Goal: Task Accomplishment & Management: Manage account settings

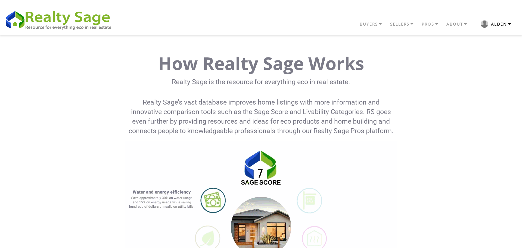
click at [489, 24] on li "button" at bounding box center [485, 24] width 8 height 8
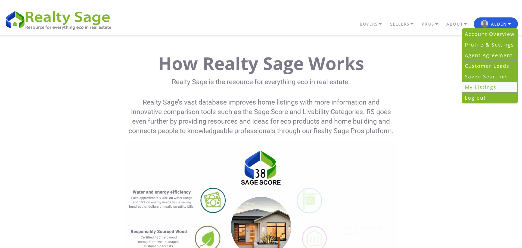
click at [475, 88] on link "My Listings" at bounding box center [489, 87] width 55 height 11
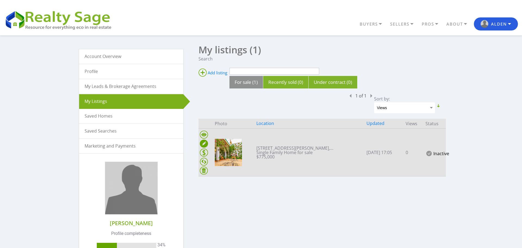
click at [204, 144] on ins at bounding box center [204, 144] width 8 height 8
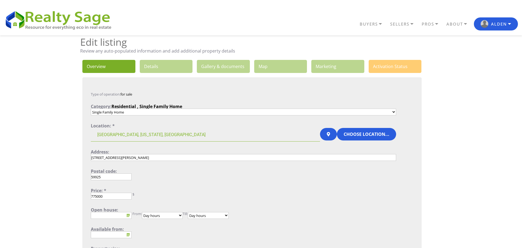
click at [212, 69] on link "3. Gallery & documents" at bounding box center [223, 66] width 53 height 13
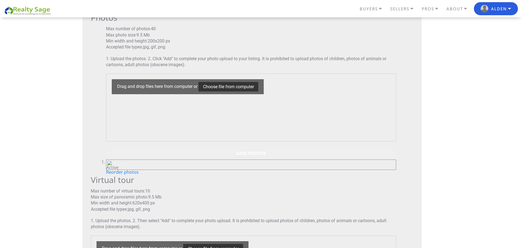
scroll to position [76, 0]
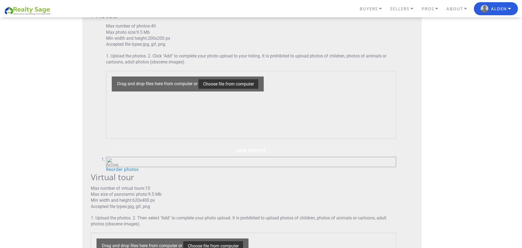
click at [112, 162] on img at bounding box center [109, 160] width 4 height 4
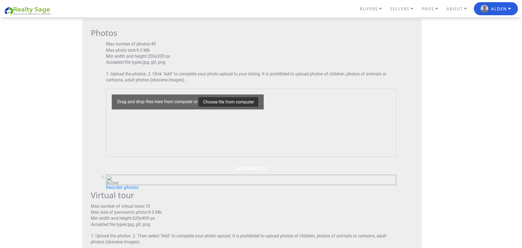
scroll to position [59, 0]
click at [226, 104] on input "file" at bounding box center [229, 102] width 60 height 10
type input "C:\fakepath\AMS_A_2950LowerLostPrarieRd_18.jpg"
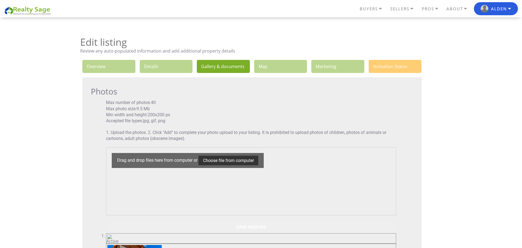
scroll to position [355, 0]
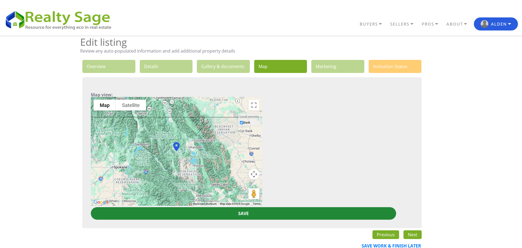
click at [298, 212] on input "Save" at bounding box center [244, 213] width 306 height 13
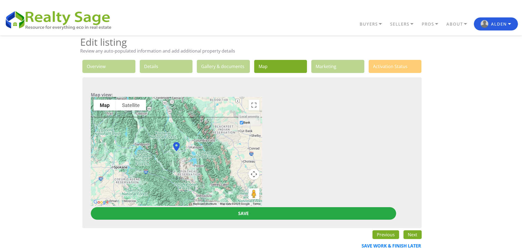
click at [332, 69] on link "5. Marketing" at bounding box center [337, 66] width 53 height 13
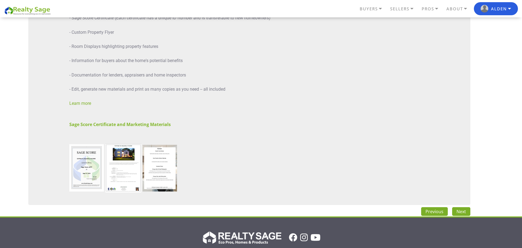
scroll to position [305, 0]
click at [463, 216] on link "Next" at bounding box center [461, 211] width 18 height 9
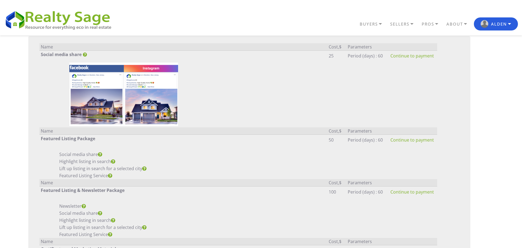
scroll to position [0, 0]
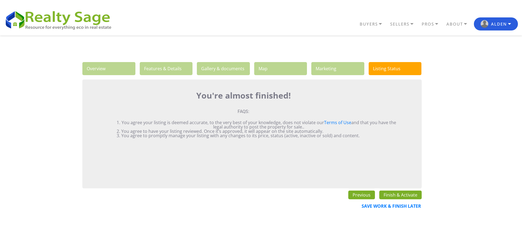
click at [402, 194] on link "Finish & Activate" at bounding box center [400, 194] width 42 height 9
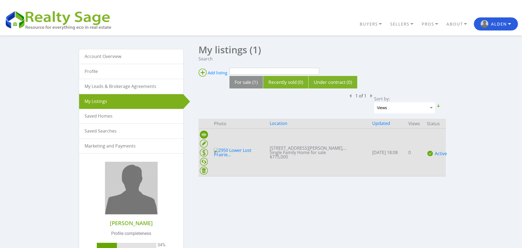
click at [205, 135] on ins at bounding box center [204, 135] width 8 height 8
click at [202, 144] on ins at bounding box center [204, 144] width 8 height 8
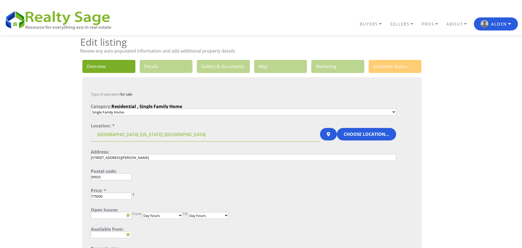
click at [175, 65] on link "2. Details" at bounding box center [166, 66] width 53 height 13
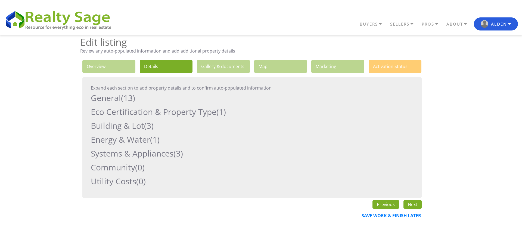
click at [199, 114] on h2 "Eco Certification & Property Type (1)" at bounding box center [244, 111] width 306 height 11
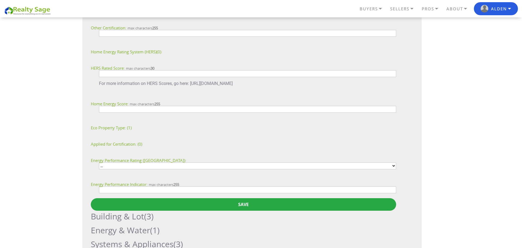
scroll to position [140, 0]
click at [127, 125] on span "(1)" at bounding box center [129, 127] width 5 height 5
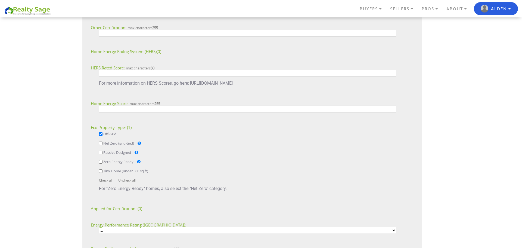
click at [101, 134] on input "Off-Grid" at bounding box center [101, 134] width 4 height 4
checkbox input "false"
click at [100, 161] on input "Zero Energy Ready" at bounding box center [101, 162] width 4 height 4
checkbox input "true"
click at [101, 142] on input "Net Zero (grid-tied)" at bounding box center [101, 143] width 4 height 4
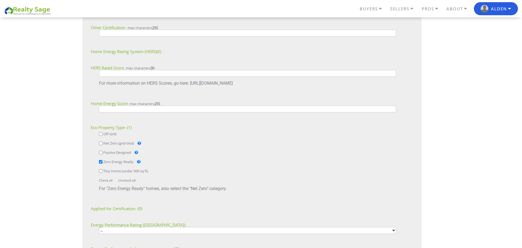
checkbox input "true"
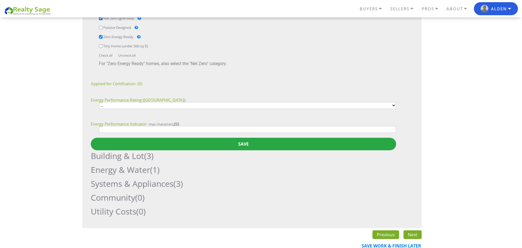
scroll to position [266, 0]
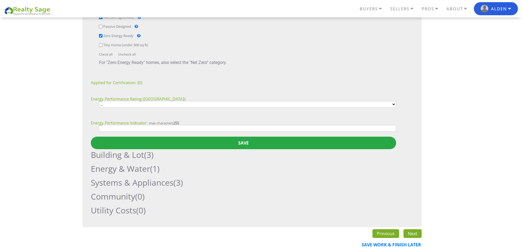
click at [135, 183] on h2 "Systems & Appliances (3)" at bounding box center [244, 182] width 306 height 11
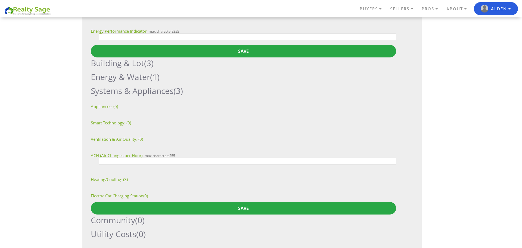
scroll to position [360, 0]
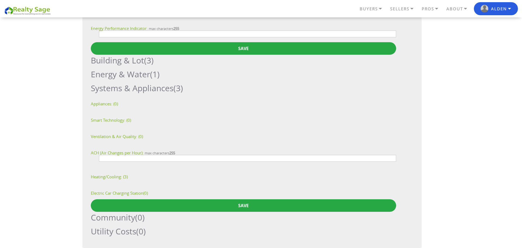
click at [116, 180] on div "Type of system, heating/cooling source, and thermostats Heating/Cooling: (3) He…" at bounding box center [244, 178] width 306 height 10
click at [122, 177] on div "Type of system, heating/cooling source, and thermostats Heating/Cooling:" at bounding box center [106, 177] width 31 height 4
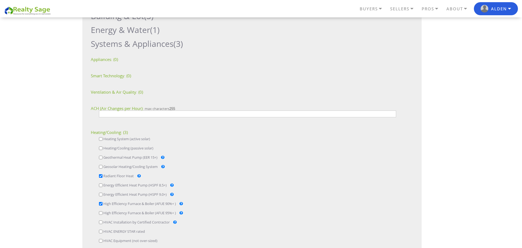
scroll to position [405, 0]
click at [101, 176] on input "Radiant Floor Heat" at bounding box center [101, 176] width 4 height 4
checkbox input "false"
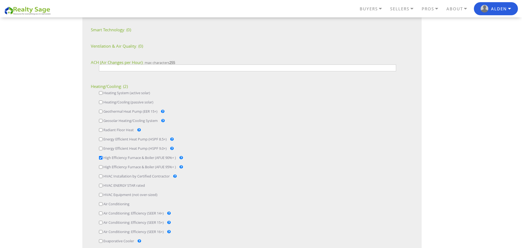
scroll to position [452, 0]
click at [103, 154] on div "High Efficiency Furnace & Boiler (AFUE 90%+ )" at bounding box center [141, 157] width 84 height 6
click at [101, 156] on input "High Efficiency Furnace & Boiler (AFUE 90%+ )" at bounding box center [101, 156] width 4 height 4
checkbox input "false"
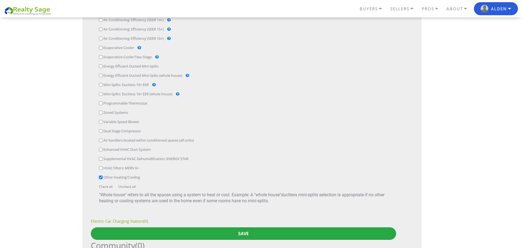
scroll to position [648, 0]
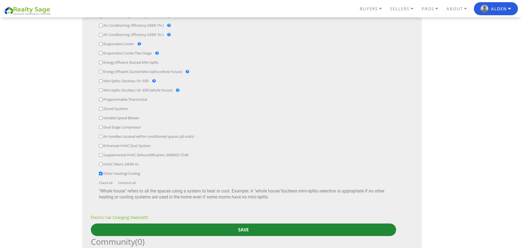
click at [192, 230] on input "Save" at bounding box center [244, 229] width 306 height 13
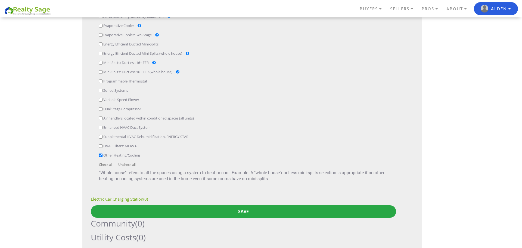
scroll to position [722, 0]
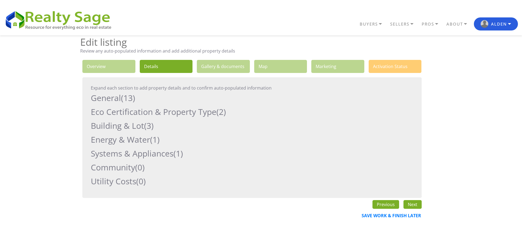
click at [225, 64] on link "3. Gallery & documents" at bounding box center [223, 66] width 53 height 13
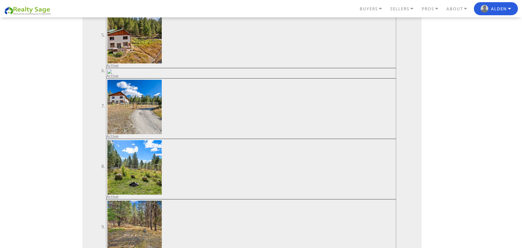
scroll to position [471, 0]
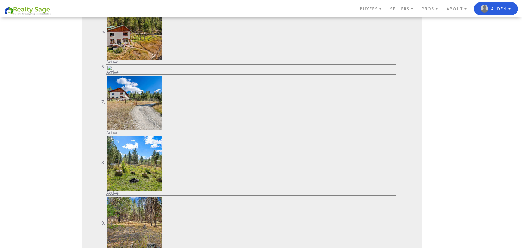
click at [170, 74] on div "Active" at bounding box center [251, 69] width 290 height 10
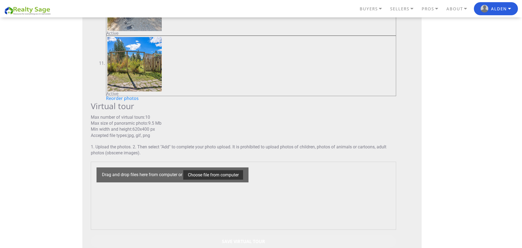
scroll to position [759, 0]
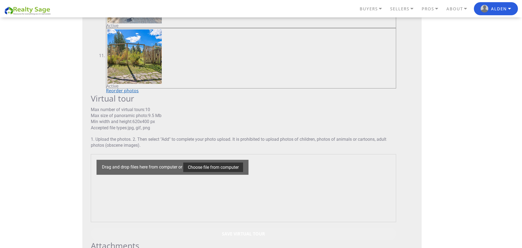
click at [125, 94] on link "Reorder photos" at bounding box center [122, 91] width 33 height 6
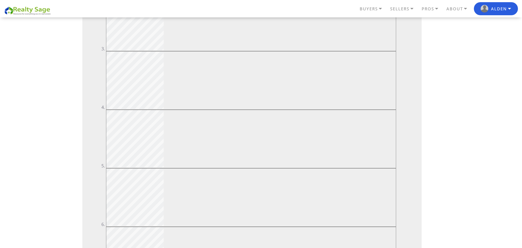
scroll to position [366, 0]
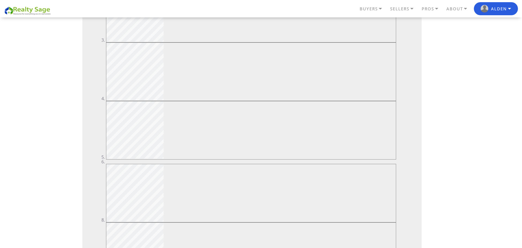
click at [238, 207] on ol "Active Active Active Active Active Active Active" at bounding box center [251, 115] width 290 height 589
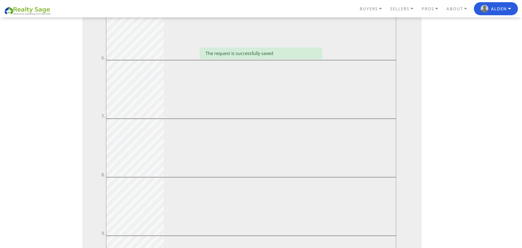
scroll to position [526, 0]
click at [42, 158] on div "BUYERS Buyers Guide Solar Financing Eco Homes Connect to Eco Agents Eco Friendl…" at bounding box center [261, 185] width 522 height 1351
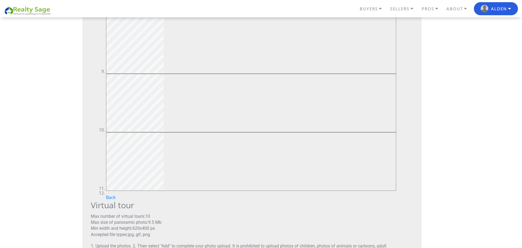
scroll to position [629, 0]
click at [481, 142] on div "BUYERS Buyers Guide Solar Financing Eco Homes Connect to Eco Agents Eco Friendl…" at bounding box center [261, 82] width 522 height 1351
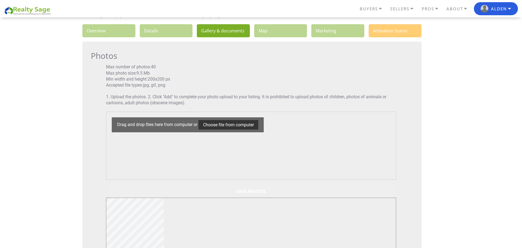
scroll to position [33, 0]
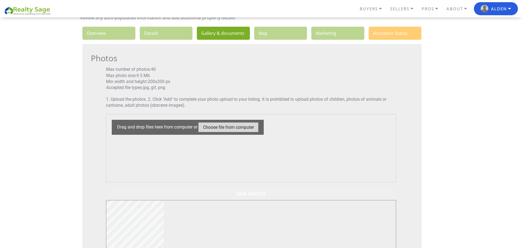
click at [240, 129] on input "file" at bounding box center [229, 127] width 60 height 10
type input "C:\fakepath\AMS_A_2950LowerLostPrarieRd_8.jpg"
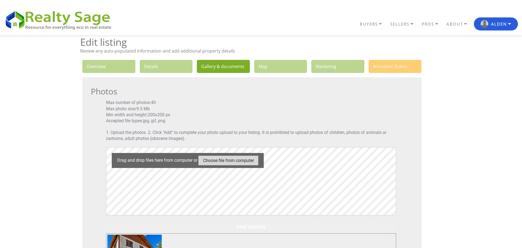
click at [243, 160] on input "file" at bounding box center [229, 161] width 60 height 10
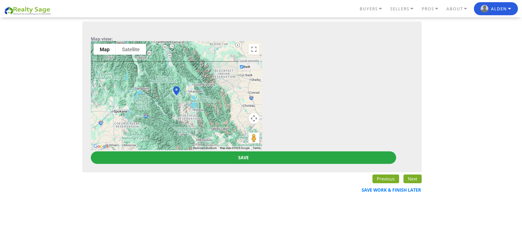
scroll to position [73, 0]
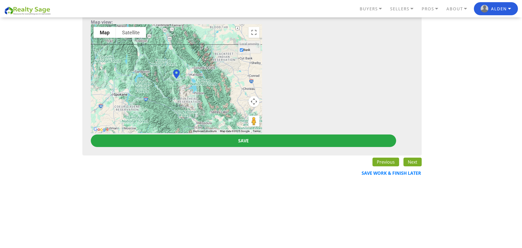
click at [412, 165] on link "Next" at bounding box center [413, 162] width 18 height 9
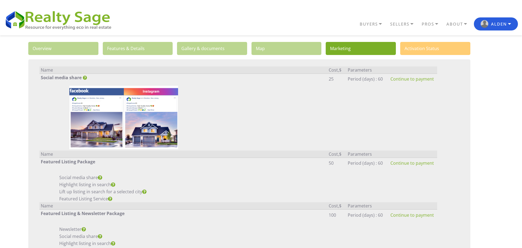
click at [447, 49] on link "6. Activation Status" at bounding box center [435, 48] width 70 height 13
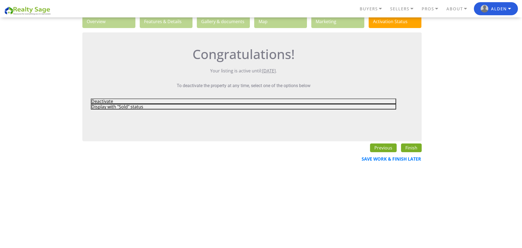
scroll to position [71, 0]
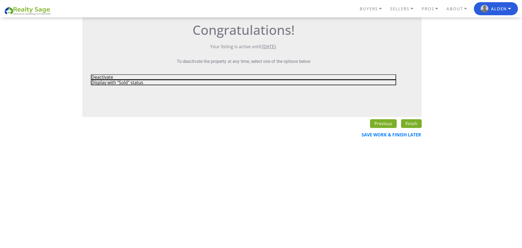
click at [416, 124] on link "Finish" at bounding box center [411, 123] width 21 height 9
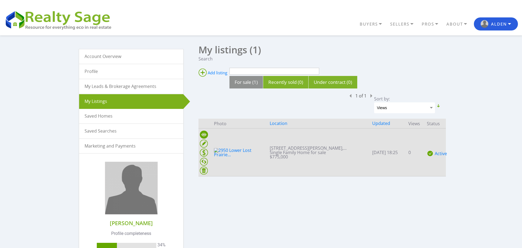
click at [205, 134] on ins at bounding box center [204, 135] width 8 height 8
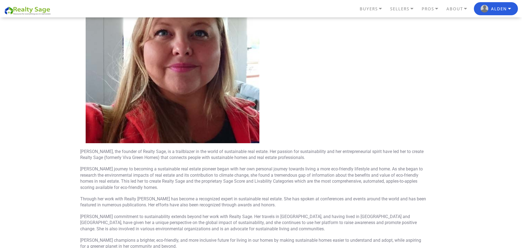
scroll to position [236, 0]
